Goal: Contribute content: Add original content to the website for others to see

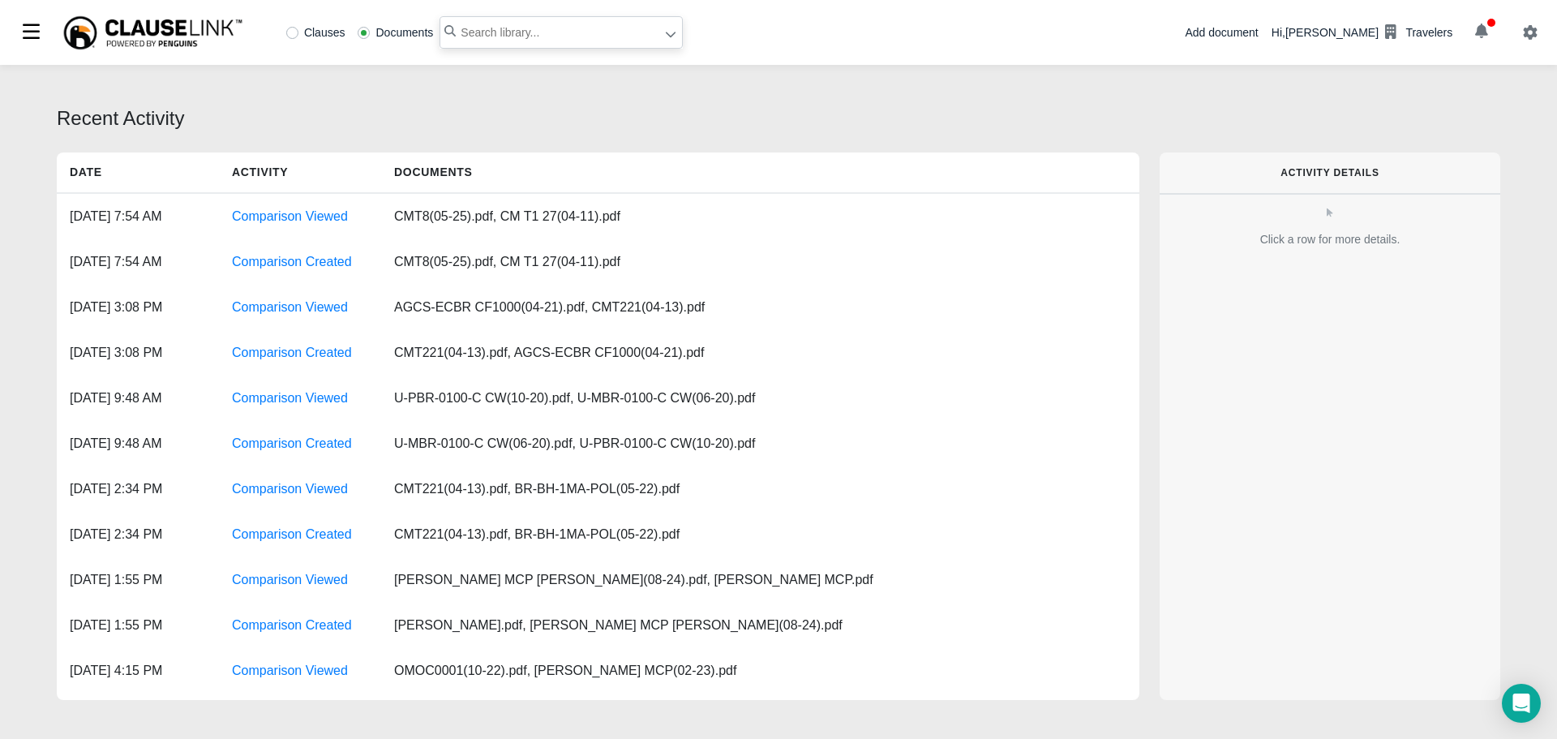
click at [504, 37] on input "text" at bounding box center [561, 32] width 243 height 32
type input "agcs"
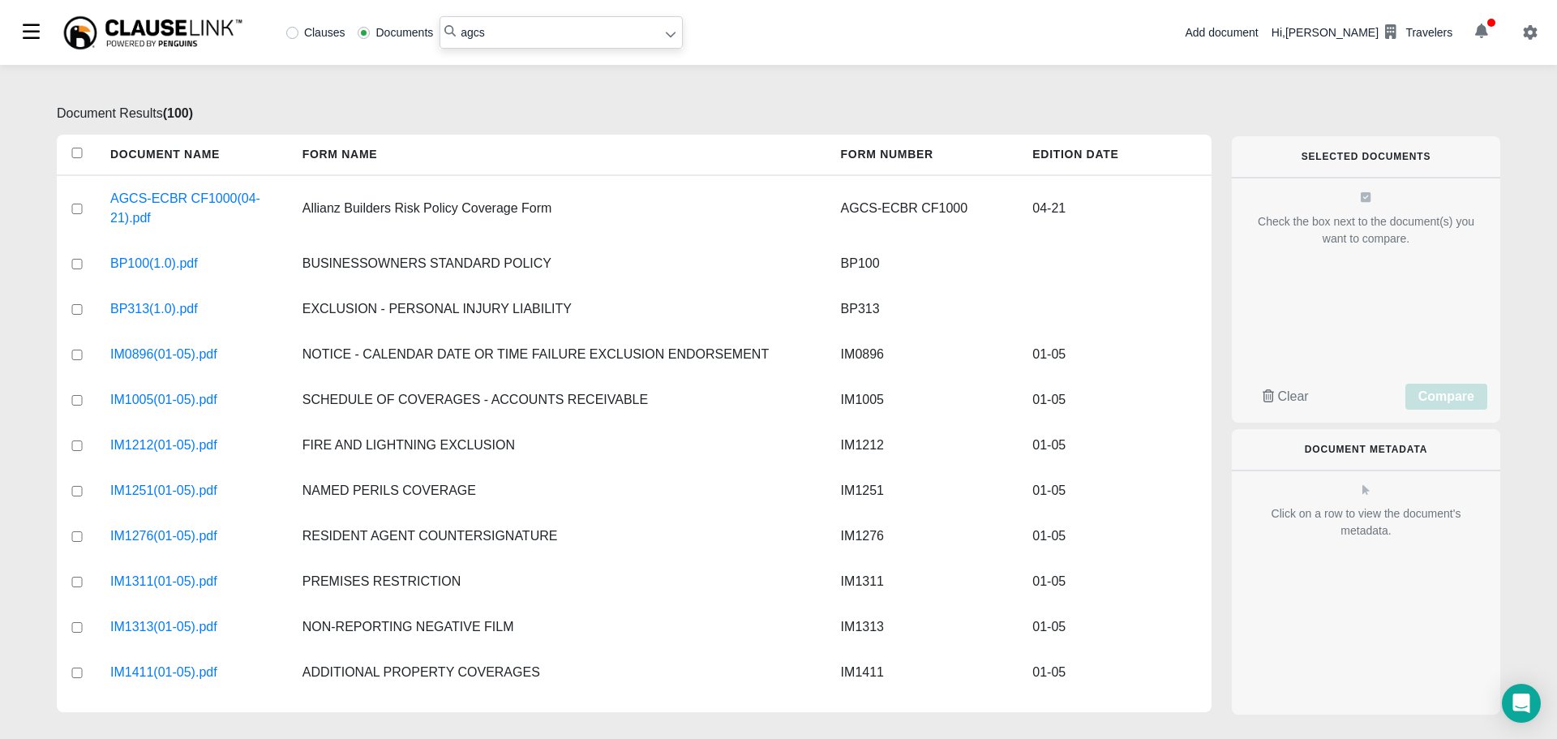
click at [1258, 31] on div "Add document" at bounding box center [1221, 32] width 73 height 17
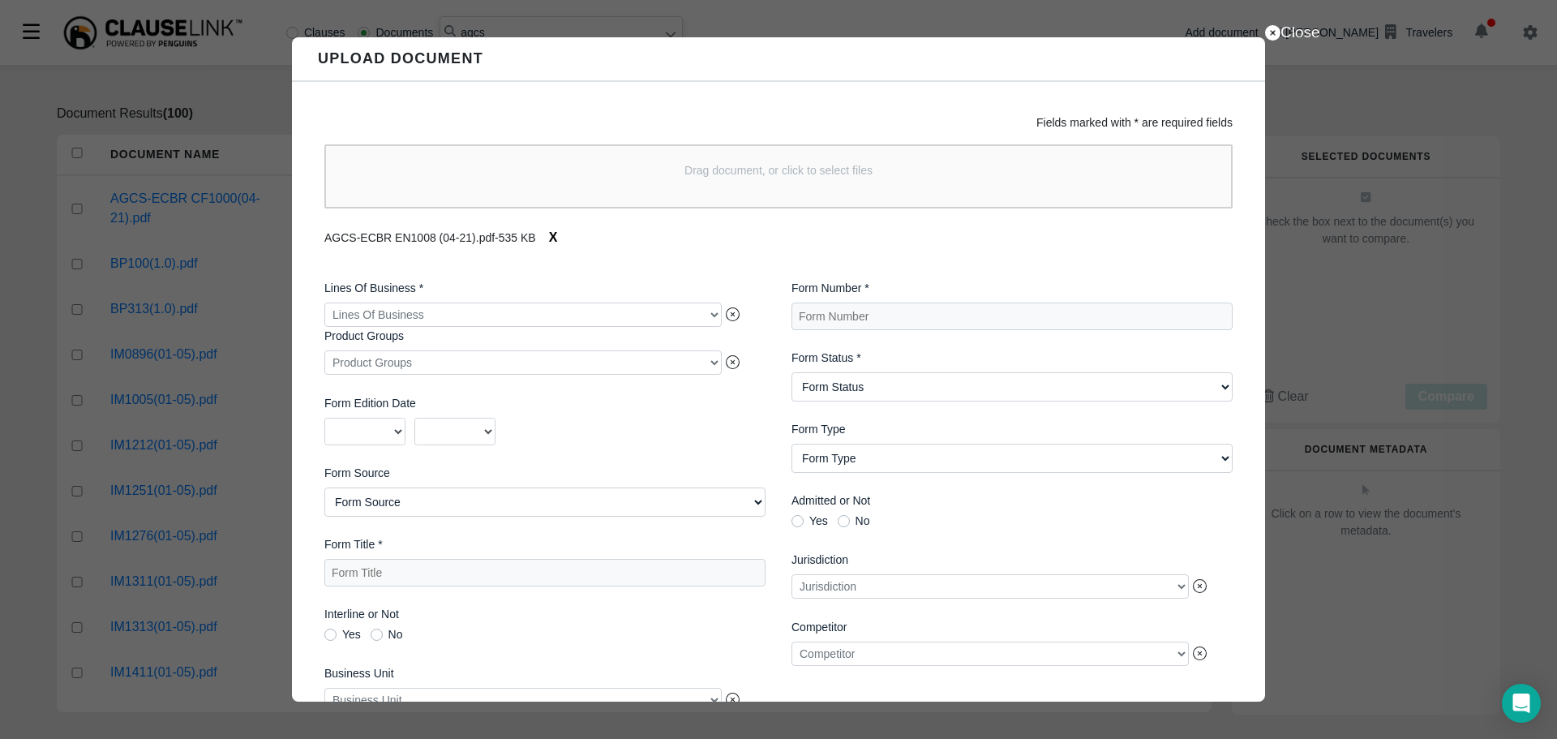
click at [615, 321] on div at bounding box center [522, 315] width 397 height 24
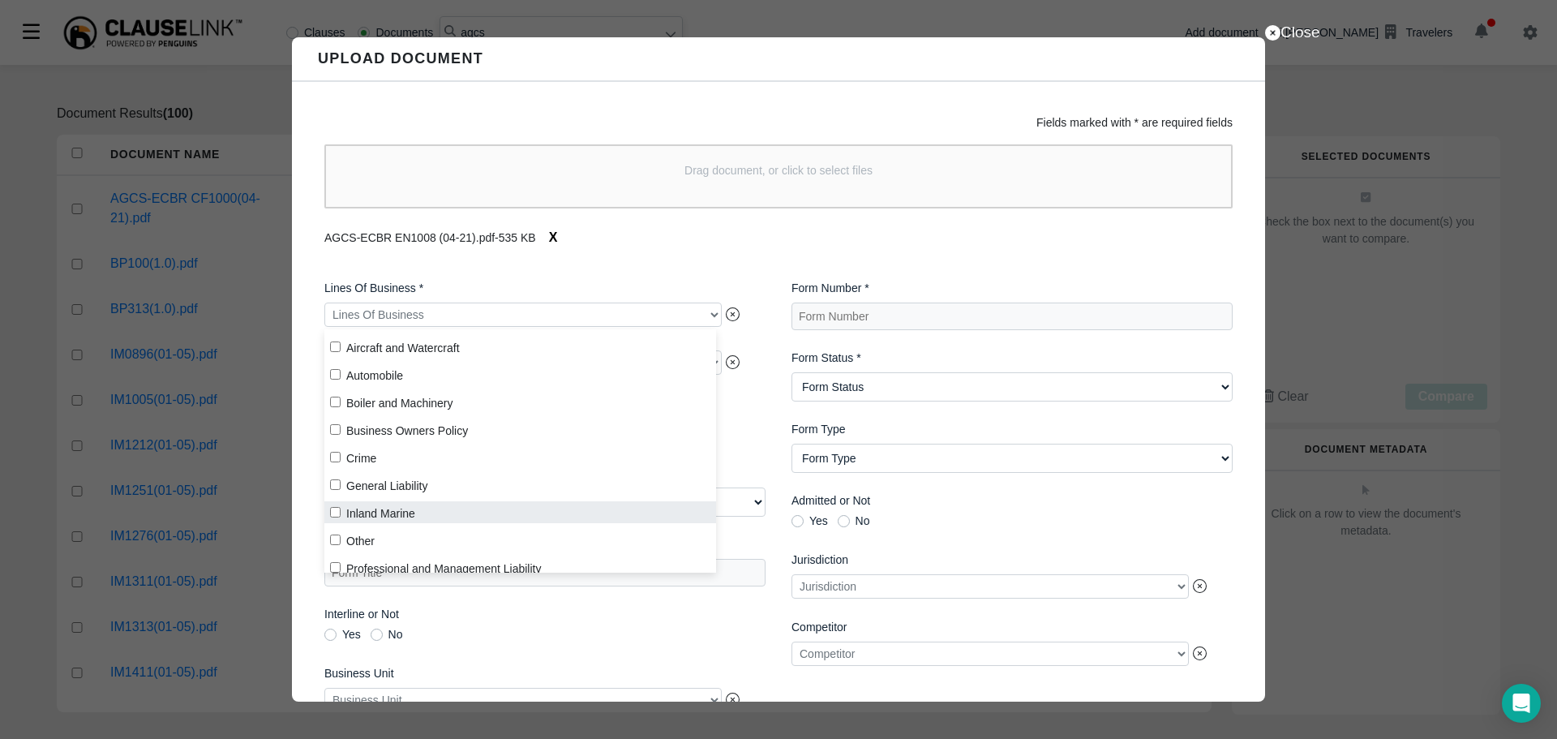
click at [384, 509] on label "Inland Marine" at bounding box center [520, 512] width 392 height 22
checkbox input "true"
click at [575, 644] on span "Yes No" at bounding box center [544, 637] width 441 height 17
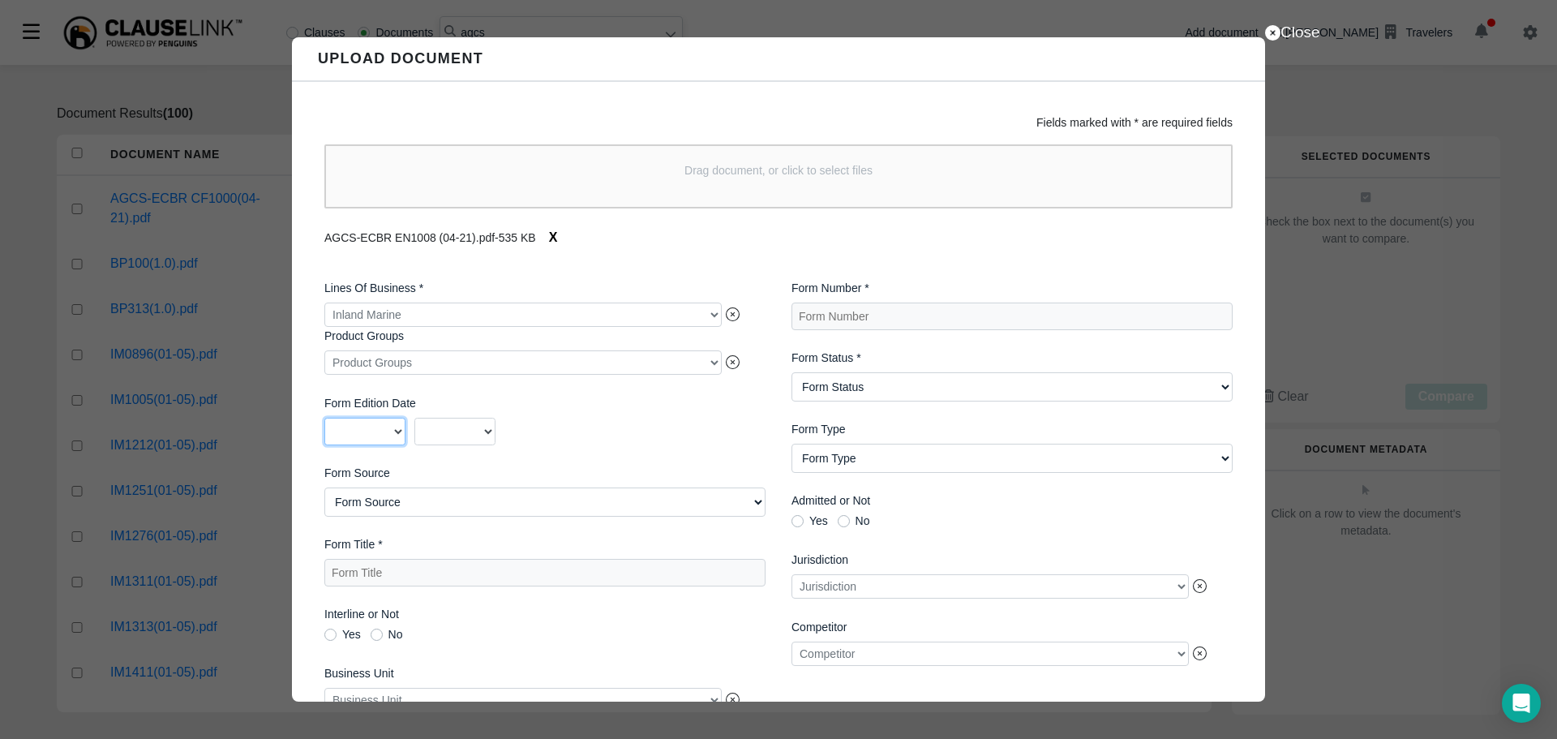
click at [398, 435] on select "2025 2024 2023 2022 2021 2020 2019 2018 2017 2016 2015 2014 2013 2012 2011 2010…" at bounding box center [364, 432] width 81 height 28
select select "2021"
click at [324, 421] on select "2025 2024 2023 2022 2021 2020 2019 2018 2017 2016 2015 2014 2013 2012 2011 2010…" at bounding box center [364, 432] width 81 height 28
click at [465, 440] on select "01 02 03 04 05 06 07 08 09 10 11 12" at bounding box center [454, 432] width 81 height 28
select select "04"
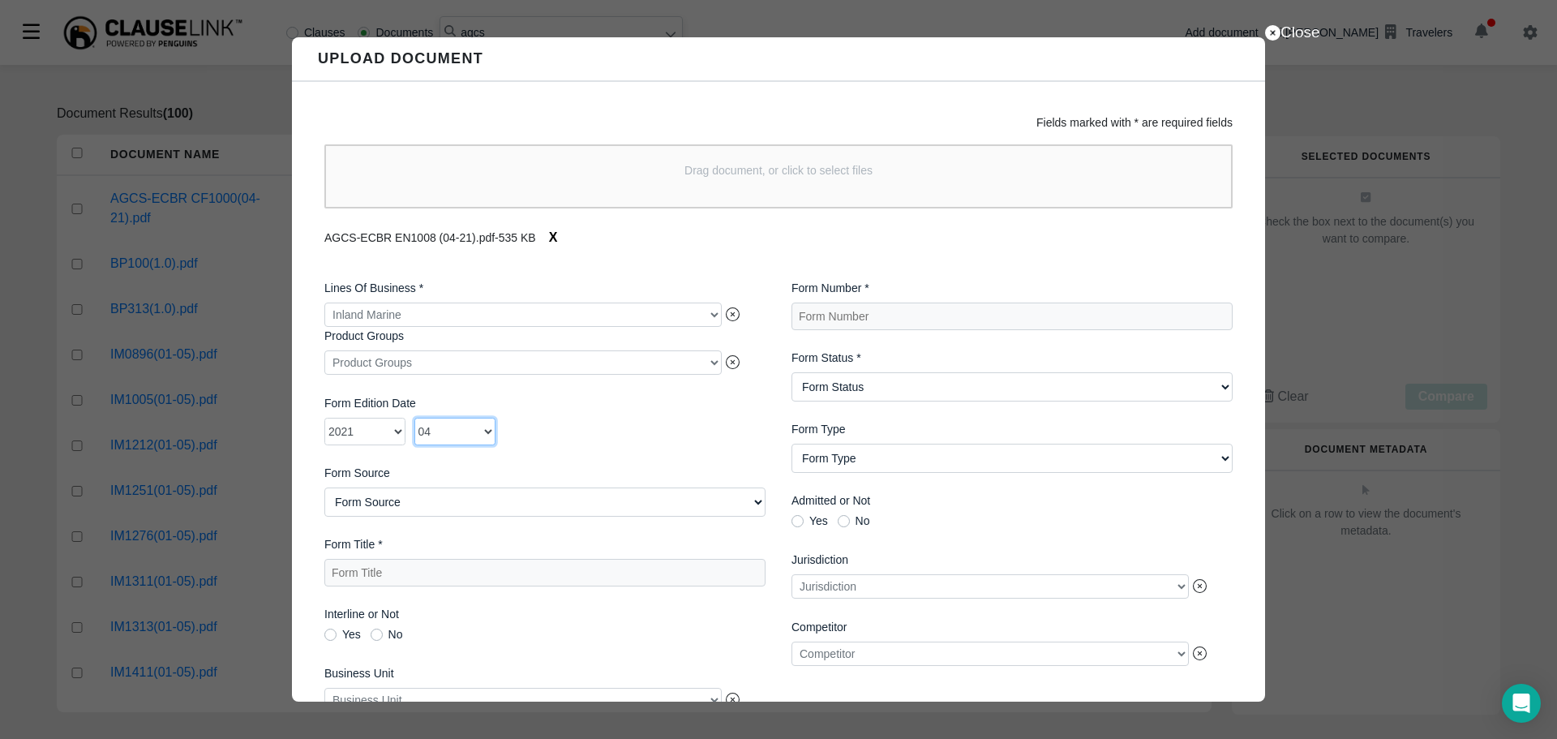
click at [414, 421] on select "01 02 03 04 05 06 07 08 09 10 11 12" at bounding box center [454, 432] width 81 height 28
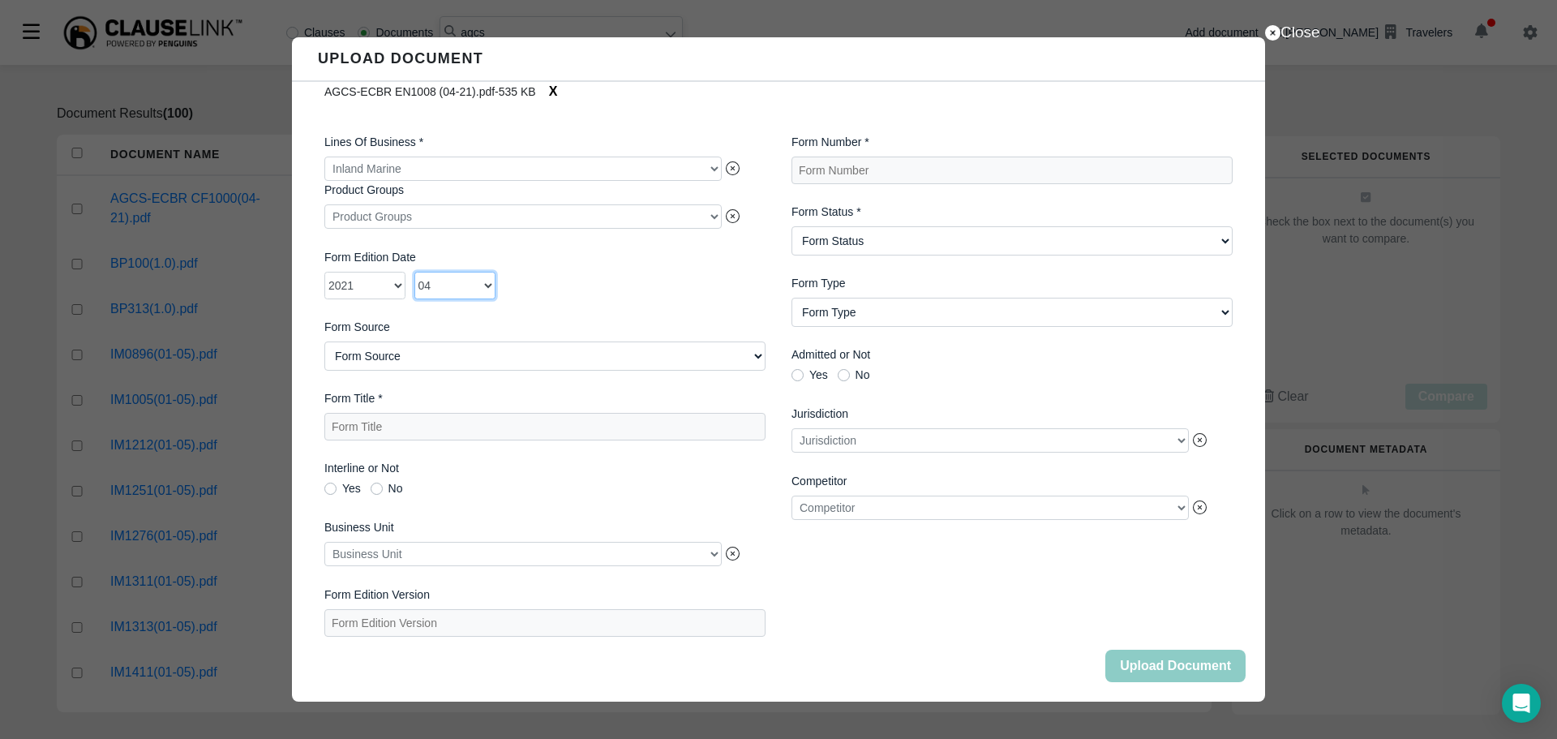
scroll to position [158, 0]
click at [613, 416] on Title "Form Title *" at bounding box center [544, 427] width 441 height 28
type Title "DELAY IN COMPLETION ENDORSEMENT"
drag, startPoint x: 1204, startPoint y: 63, endPoint x: 1281, endPoint y: 52, distance: 77.9
click at [1247, 73] on div "Upload Document" at bounding box center [778, 59] width 973 height 45
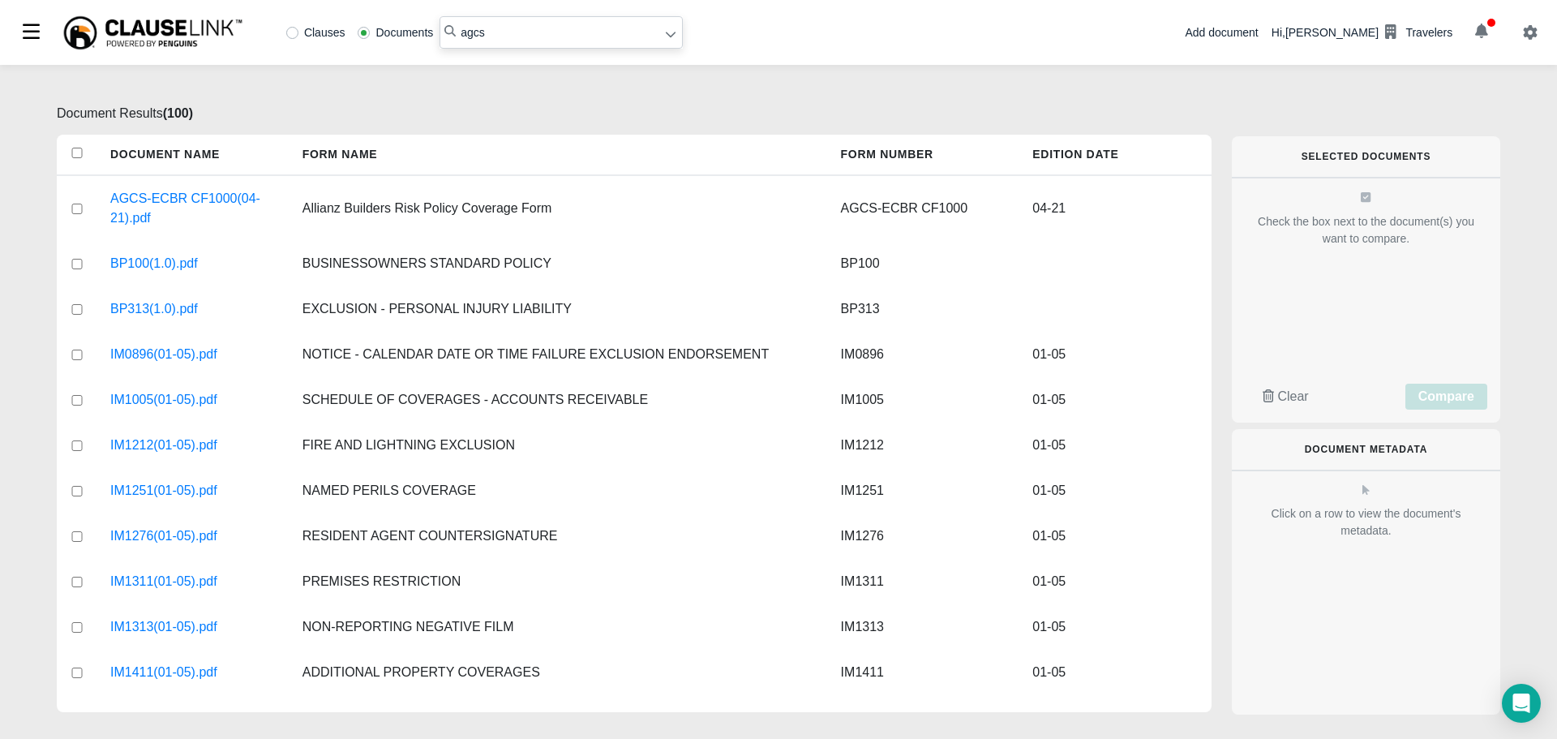
click at [1209, 39] on div "Add document" at bounding box center [1221, 32] width 73 height 17
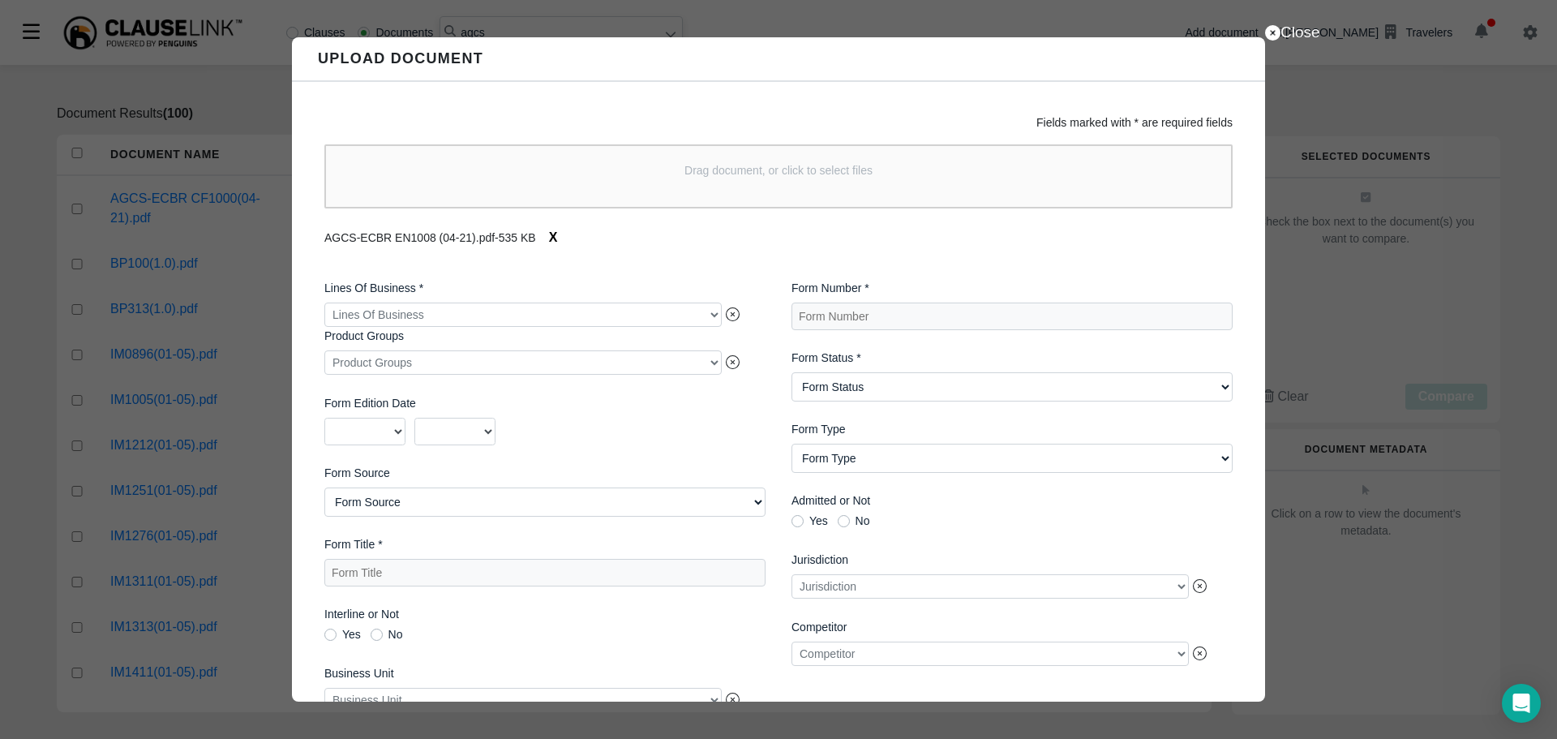
click at [380, 320] on div at bounding box center [522, 315] width 397 height 24
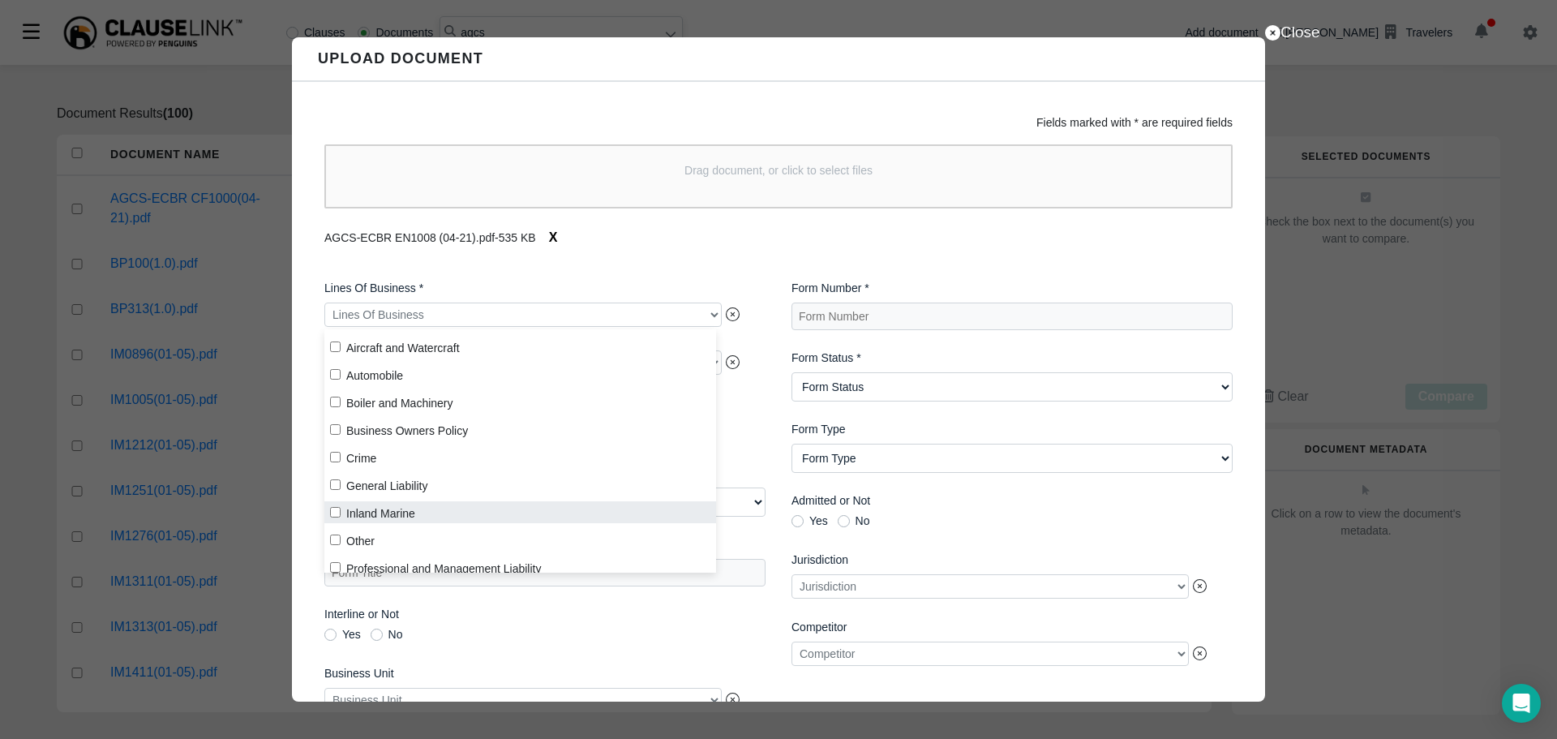
click at [389, 511] on label "Inland Marine" at bounding box center [520, 512] width 392 height 22
checkbox input "true"
click at [558, 643] on span "Yes No" at bounding box center [544, 637] width 441 height 17
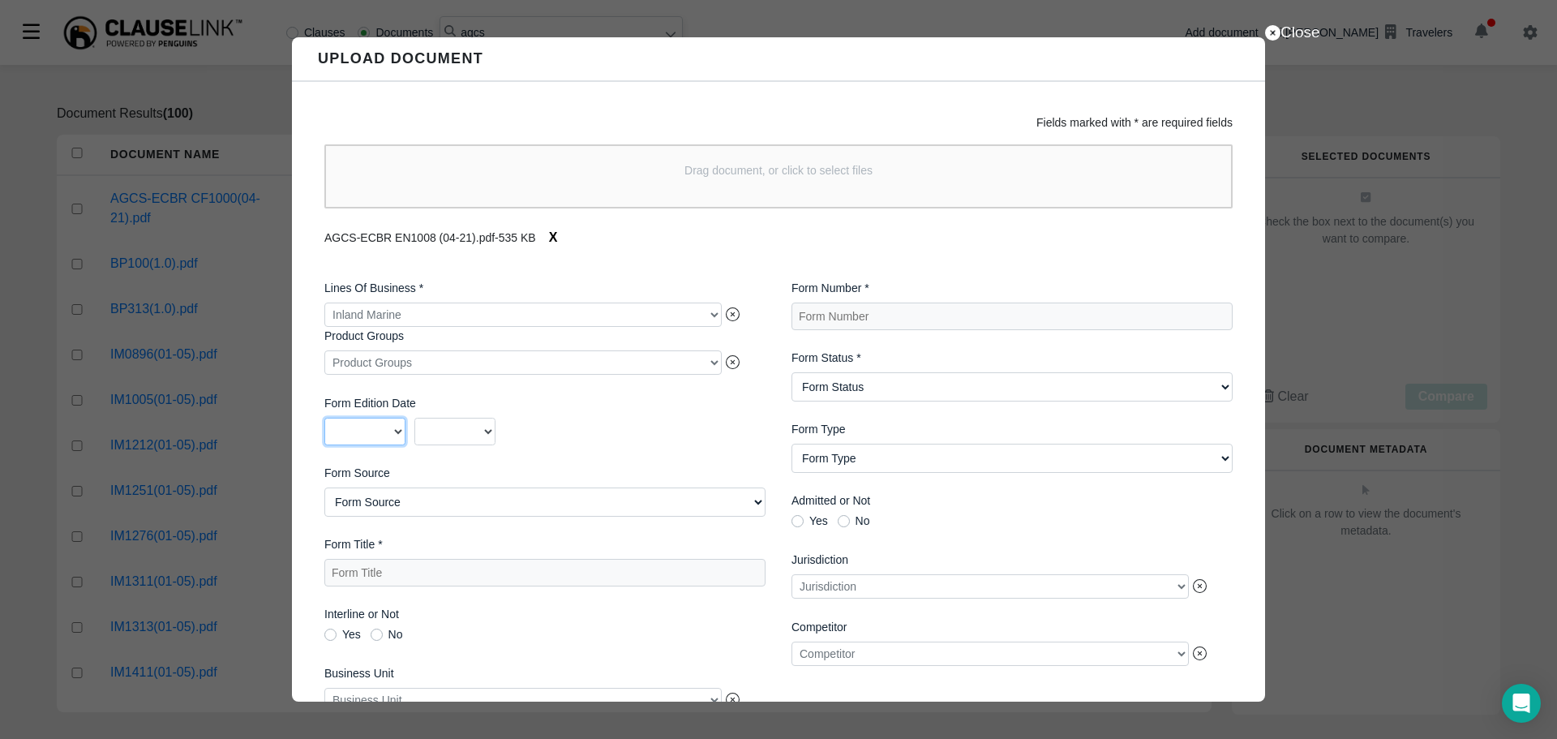
click at [395, 425] on select "2025 2024 2023 2022 2021 2020 2019 2018 2017 2016 2015 2014 2013 2012 2011 2010…" at bounding box center [364, 432] width 81 height 28
select select "2021"
click at [324, 421] on select "2025 2024 2023 2022 2021 2020 2019 2018 2017 2016 2015 2014 2013 2012 2011 2010…" at bounding box center [364, 432] width 81 height 28
click at [481, 434] on select "01 02 03 04 05 06 07 08 09 10 11 12" at bounding box center [454, 432] width 81 height 28
select select "04"
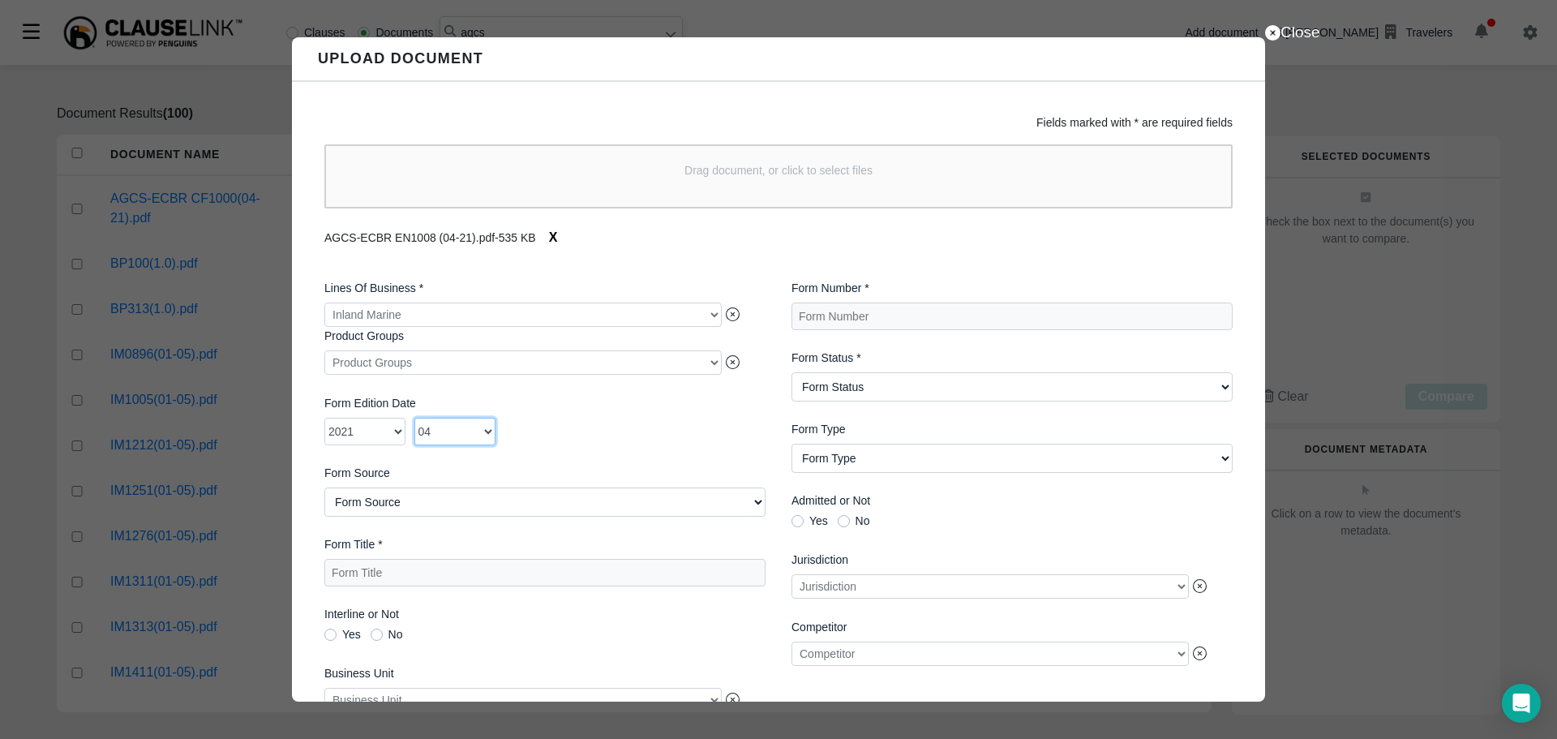
click at [414, 421] on select "01 02 03 04 05 06 07 08 09 10 11 12" at bounding box center [454, 432] width 81 height 28
click at [420, 576] on Title "Form Title *" at bounding box center [544, 573] width 441 height 28
type Title "d"
type Title "Delay In Completion Endorsement"
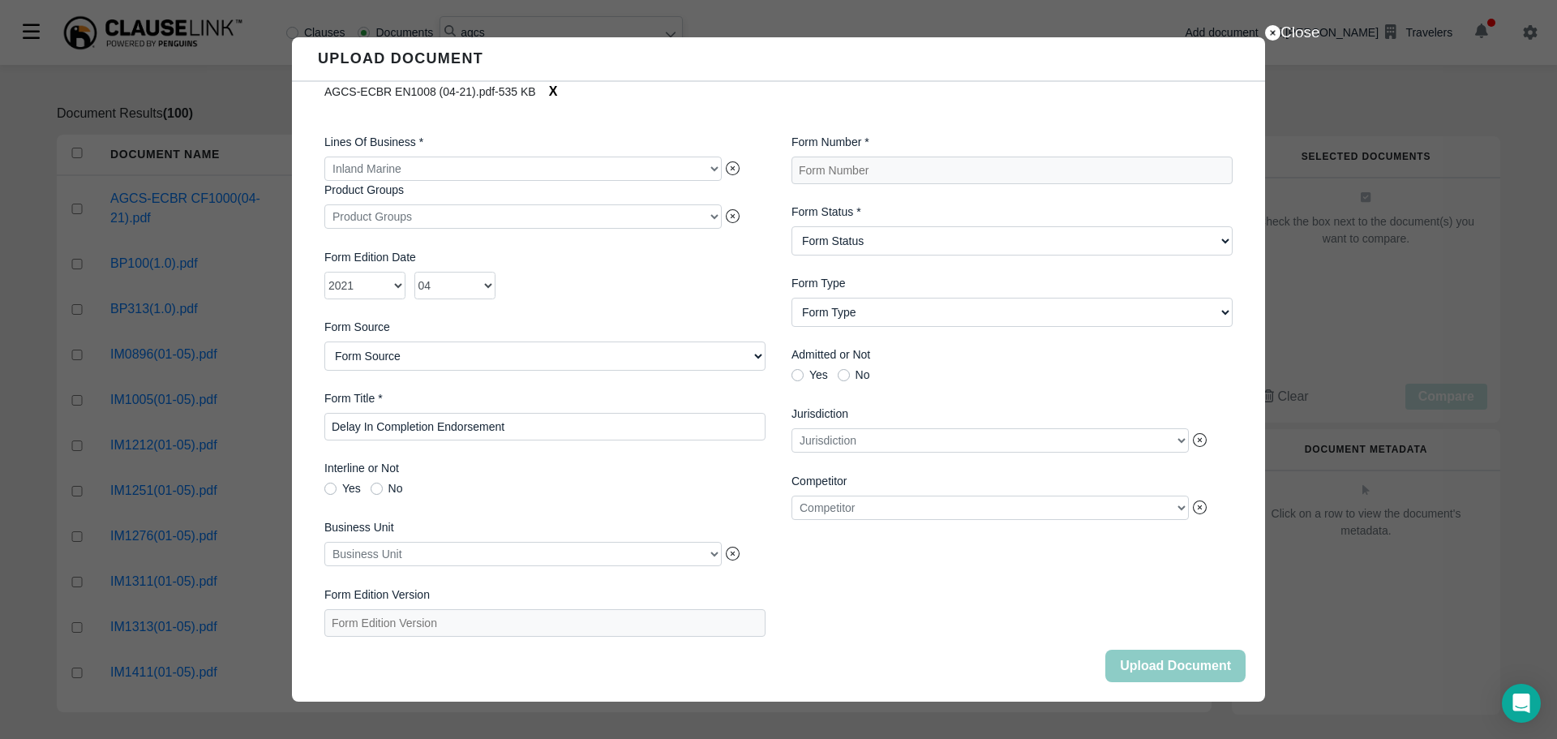
scroll to position [0, 0]
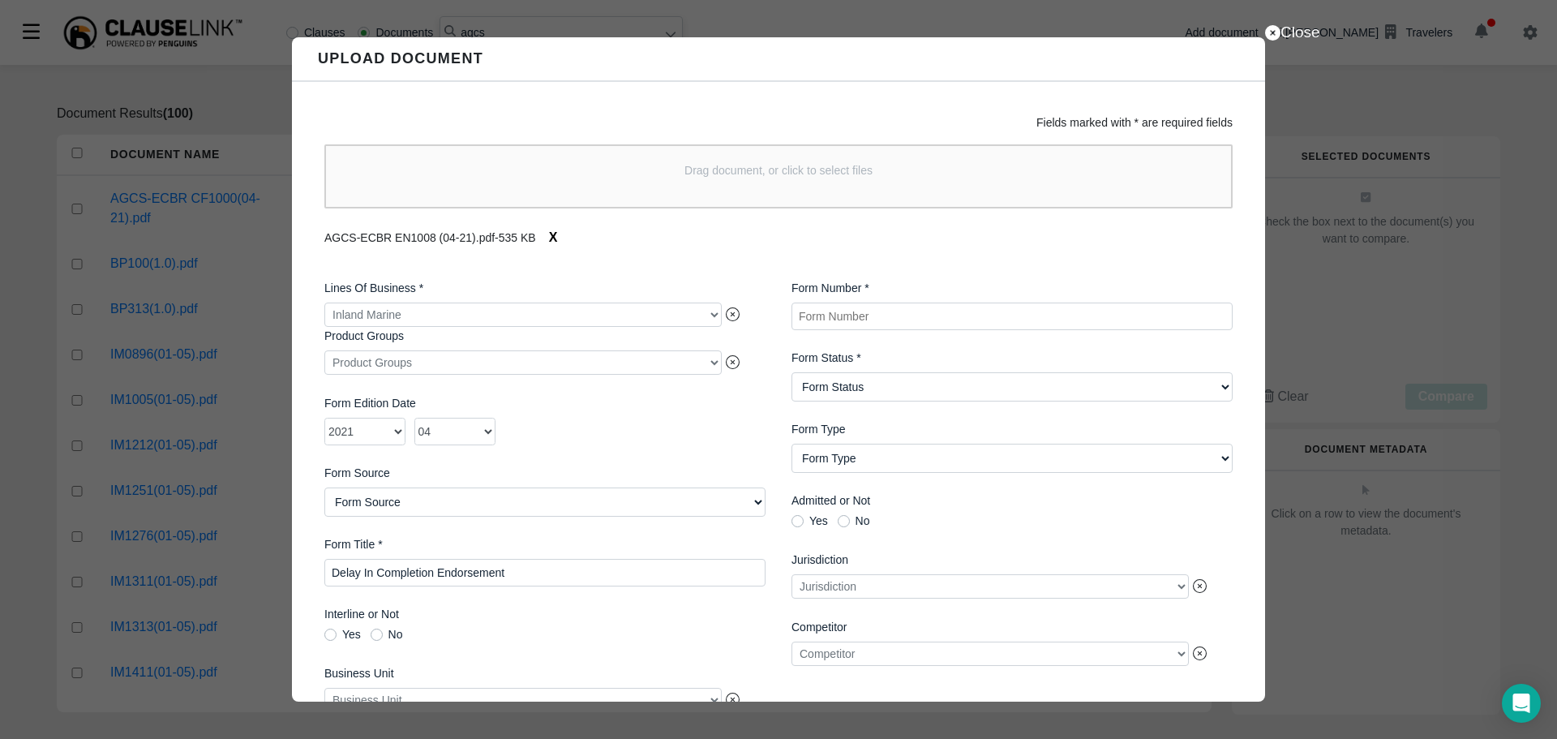
click at [881, 313] on Number "Form Number *" at bounding box center [1012, 317] width 441 height 28
type Number "AGCS-ECBR EN1008"
select Status "Active"
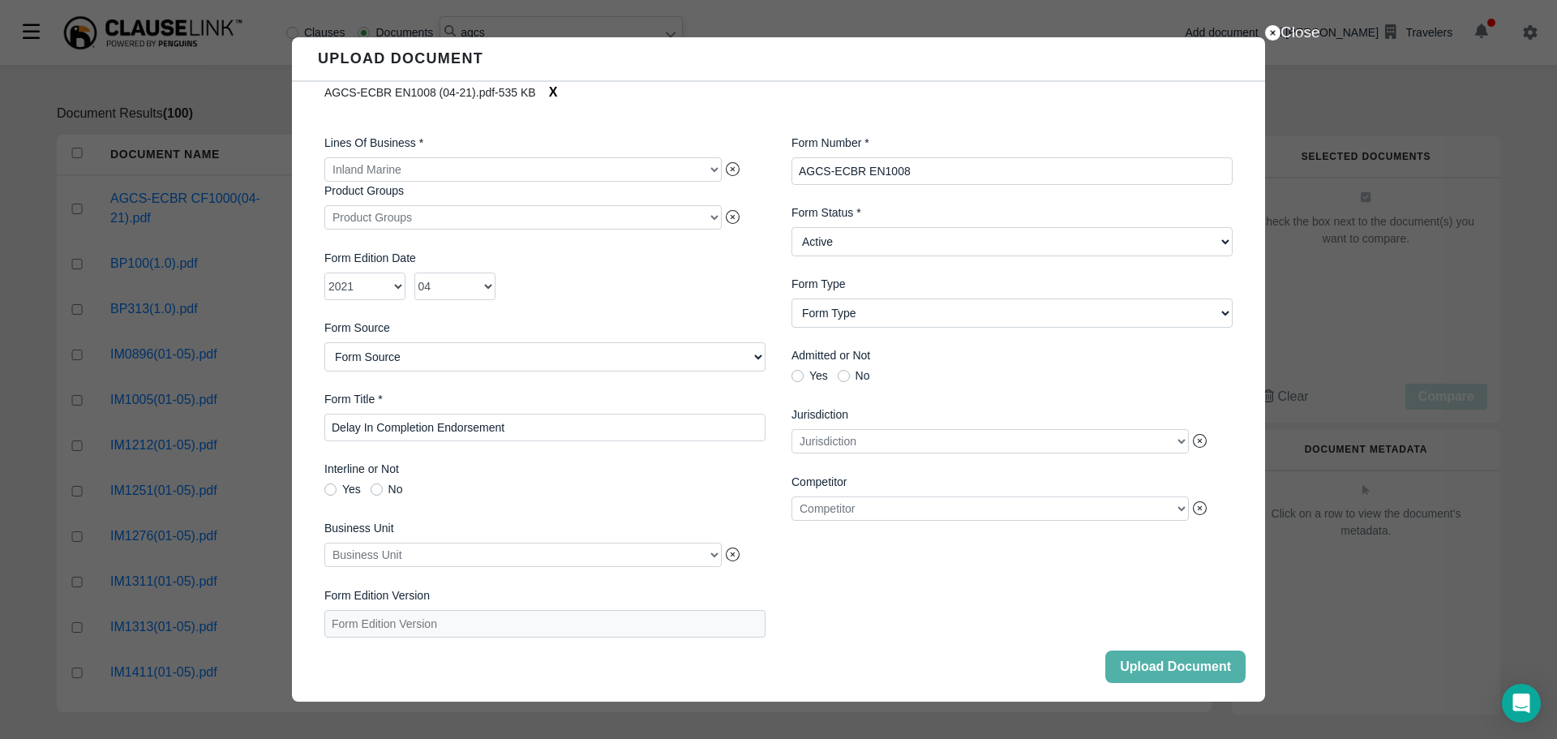
scroll to position [158, 0]
click at [992, 500] on div at bounding box center [990, 508] width 397 height 24
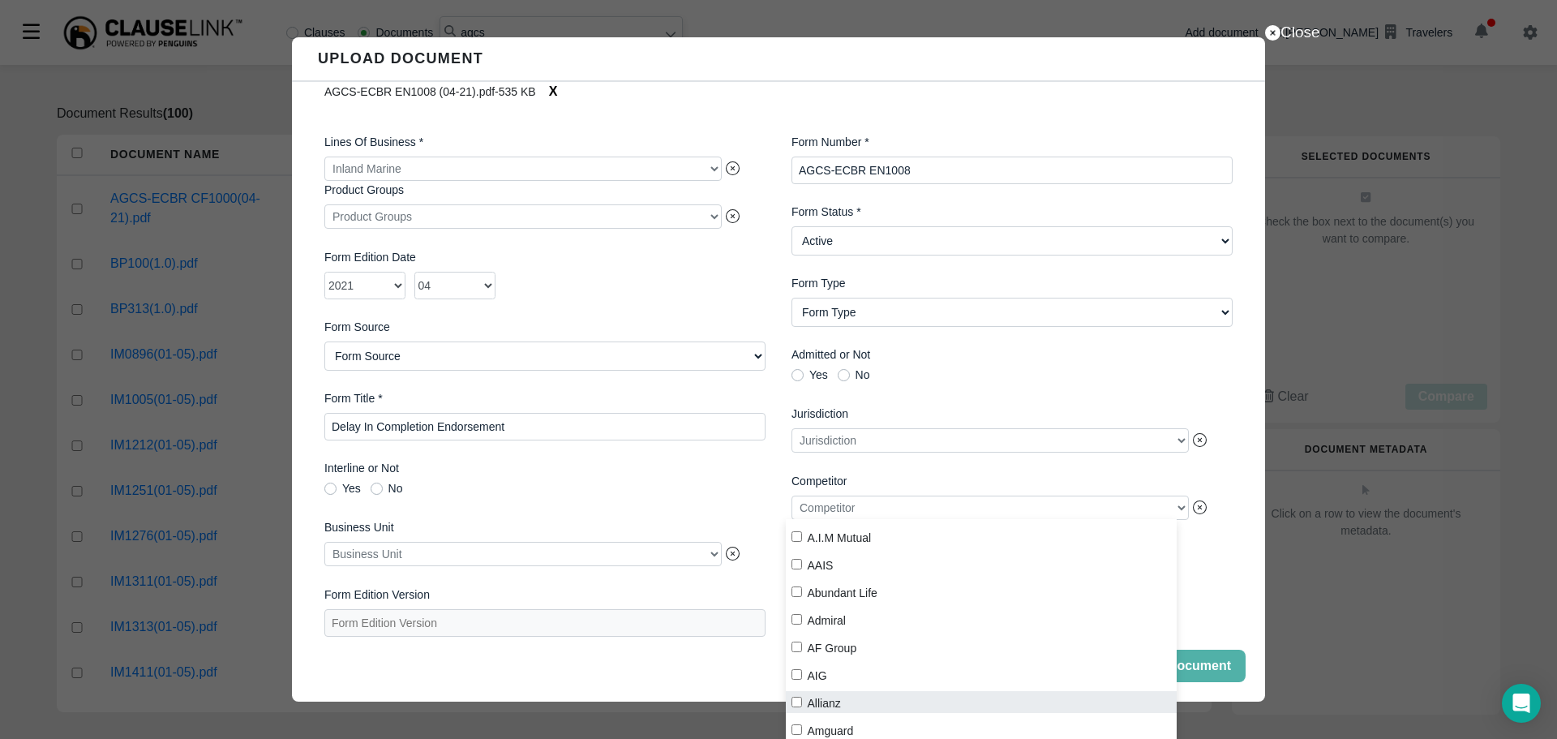
click at [838, 705] on label "Allianz" at bounding box center [982, 702] width 392 height 22
checkbox input "true"
click at [762, 578] on div "Lines Of Business * Inland Marine Product Groups Product Groups Form Edition Da…" at bounding box center [544, 385] width 467 height 529
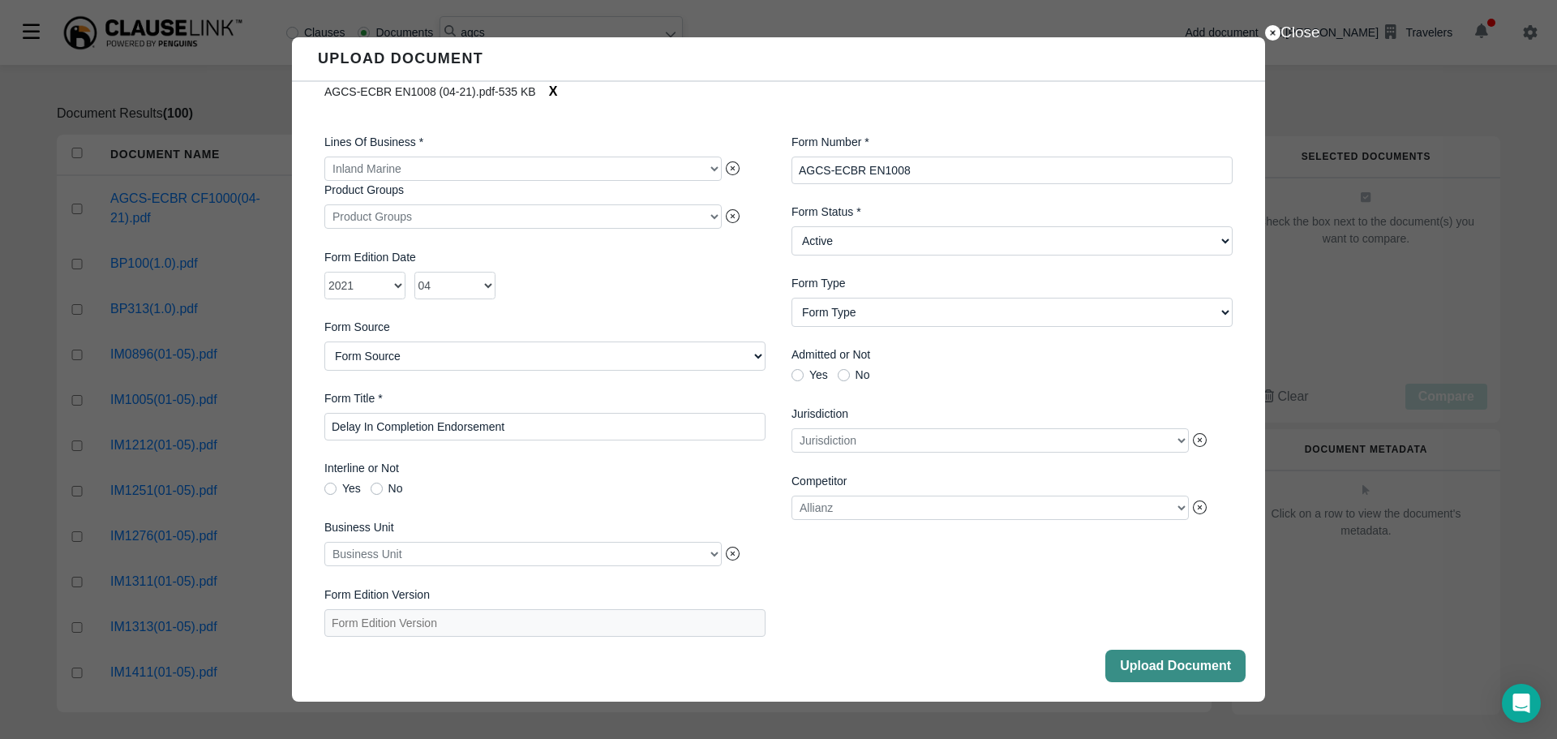
click at [1181, 663] on button "Upload Document" at bounding box center [1175, 666] width 140 height 32
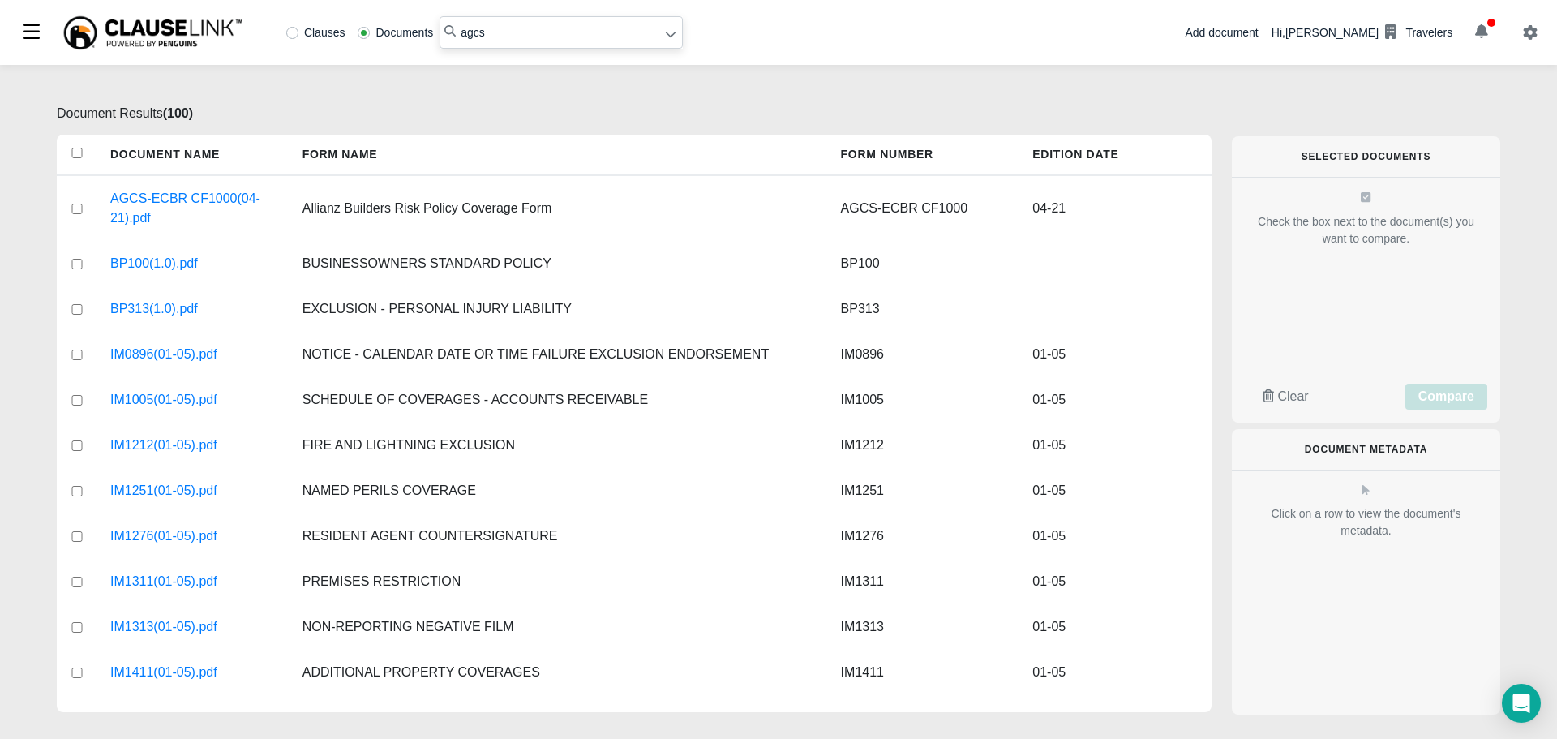
drag, startPoint x: 482, startPoint y: 45, endPoint x: 447, endPoint y: 41, distance: 35.1
click at [447, 41] on input "agcs" at bounding box center [561, 32] width 243 height 32
type input "cmt223"
